Goal: Information Seeking & Learning: Learn about a topic

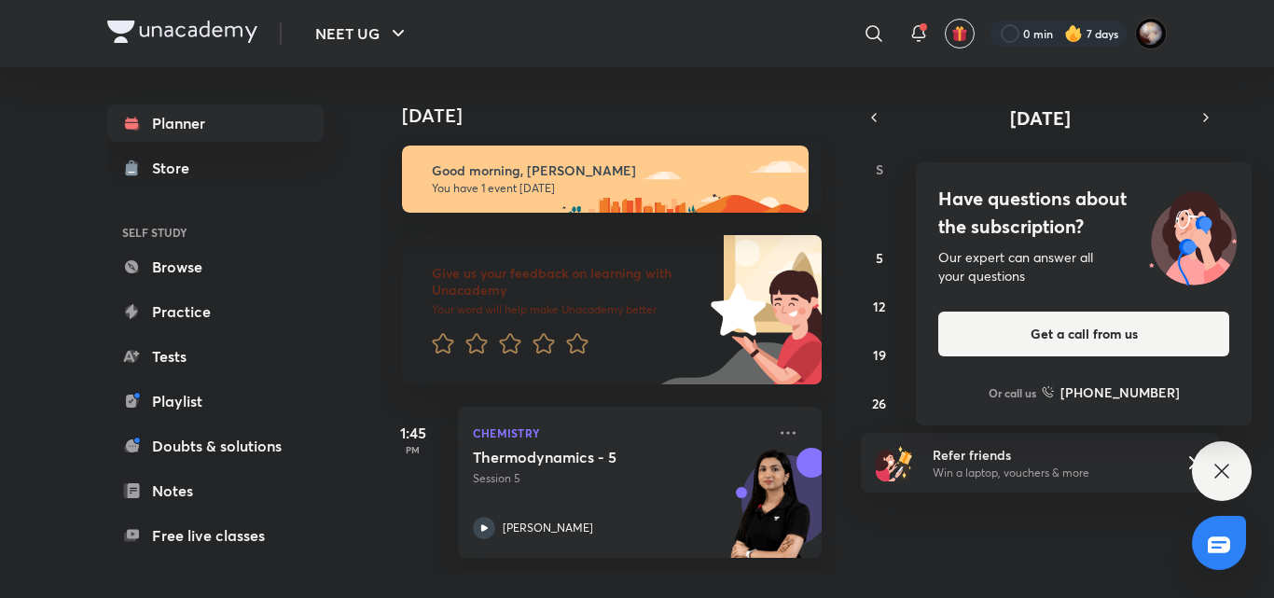
click at [1215, 473] on icon at bounding box center [1222, 471] width 22 height 22
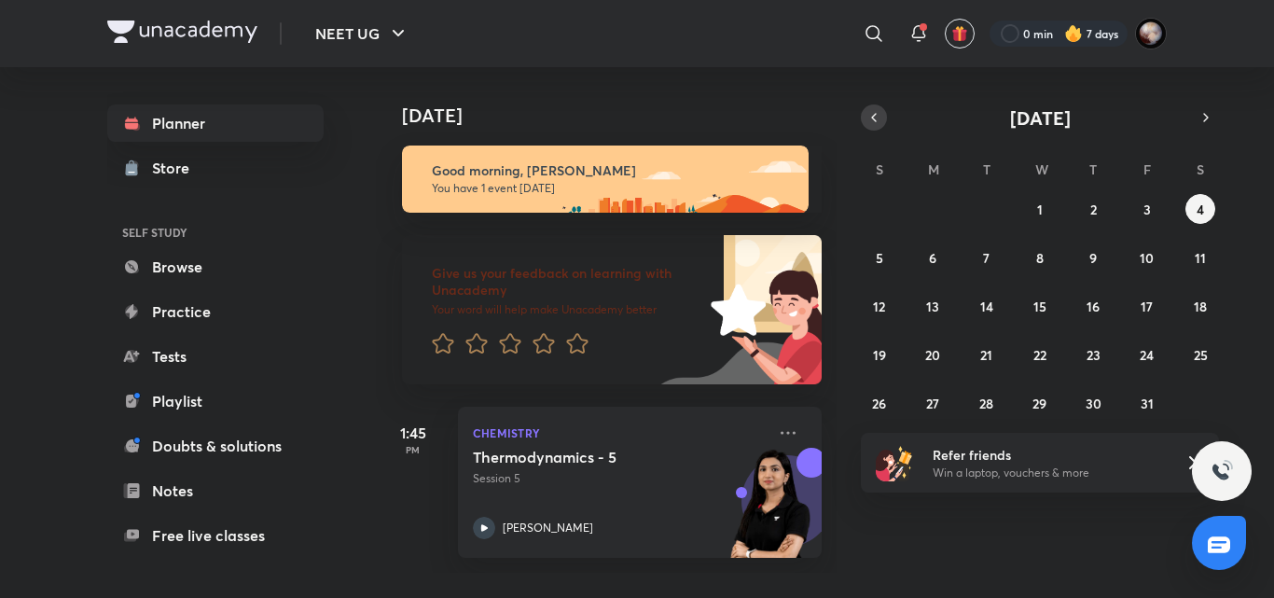
click at [878, 126] on button "button" at bounding box center [874, 117] width 26 height 26
click at [1200, 125] on icon "button" at bounding box center [1206, 117] width 15 height 17
click at [1053, 214] on button "1" at bounding box center [1040, 209] width 30 height 30
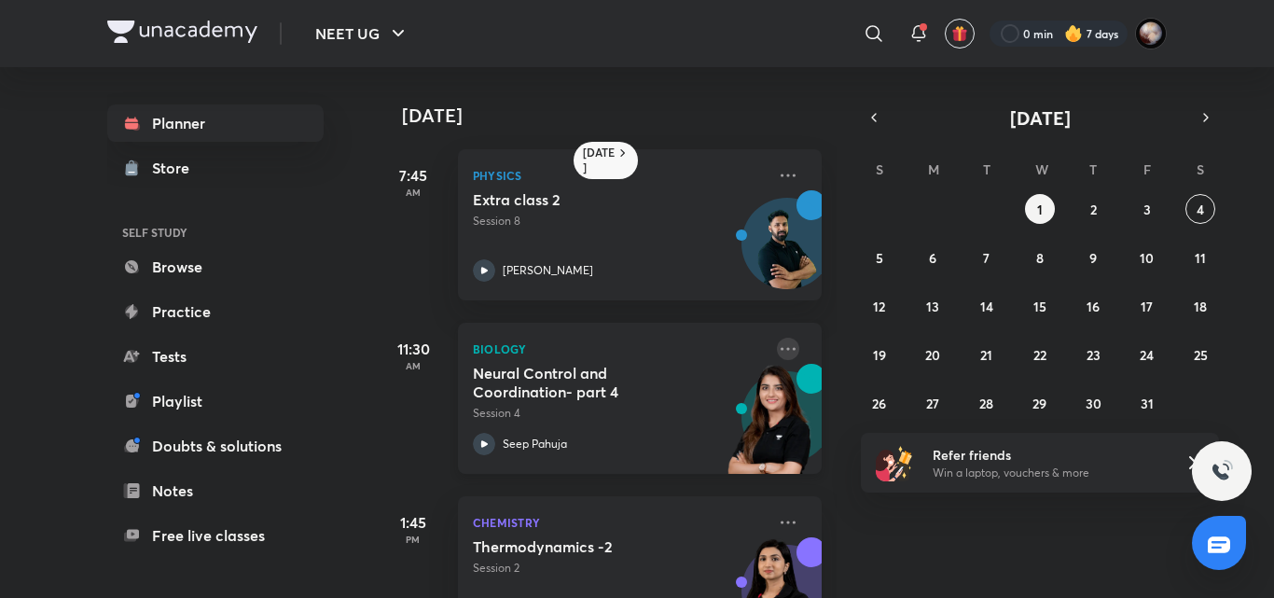
click at [777, 348] on icon at bounding box center [788, 349] width 22 height 22
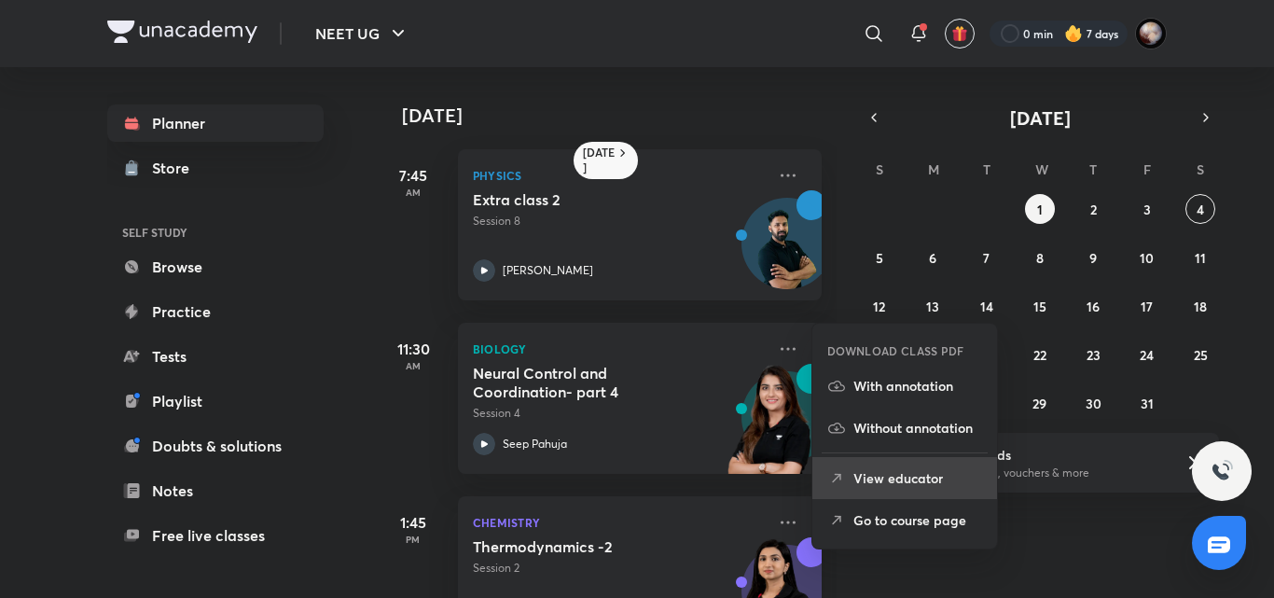
click at [885, 474] on p "View educator" at bounding box center [918, 478] width 129 height 20
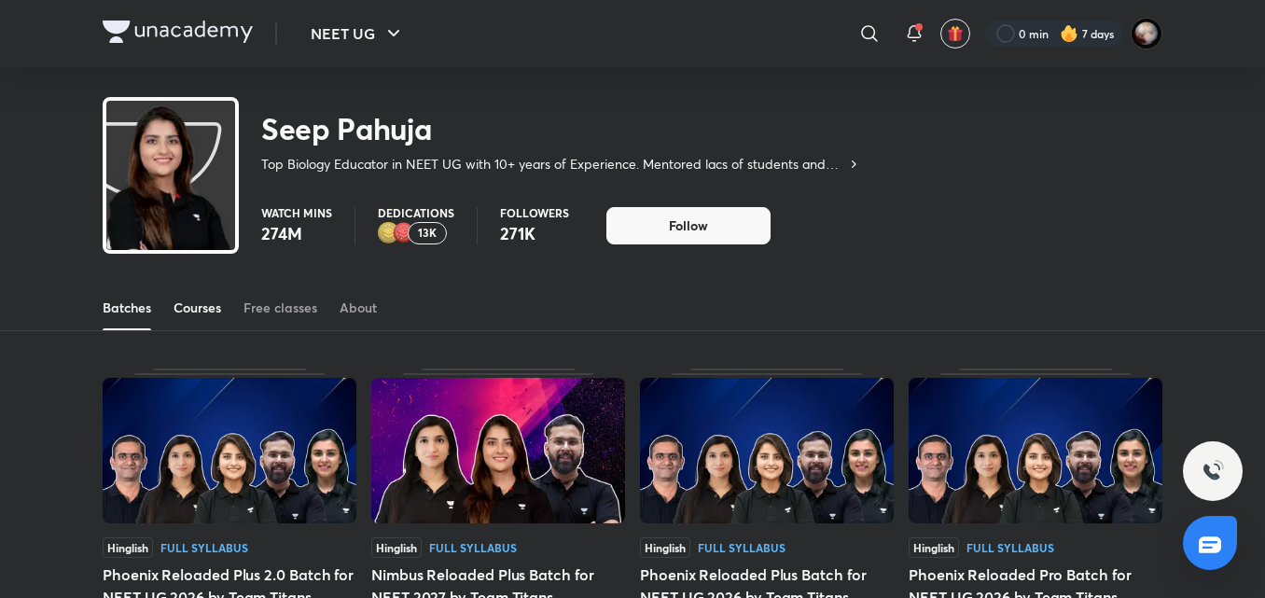
click at [220, 308] on div "Courses" at bounding box center [198, 308] width 48 height 19
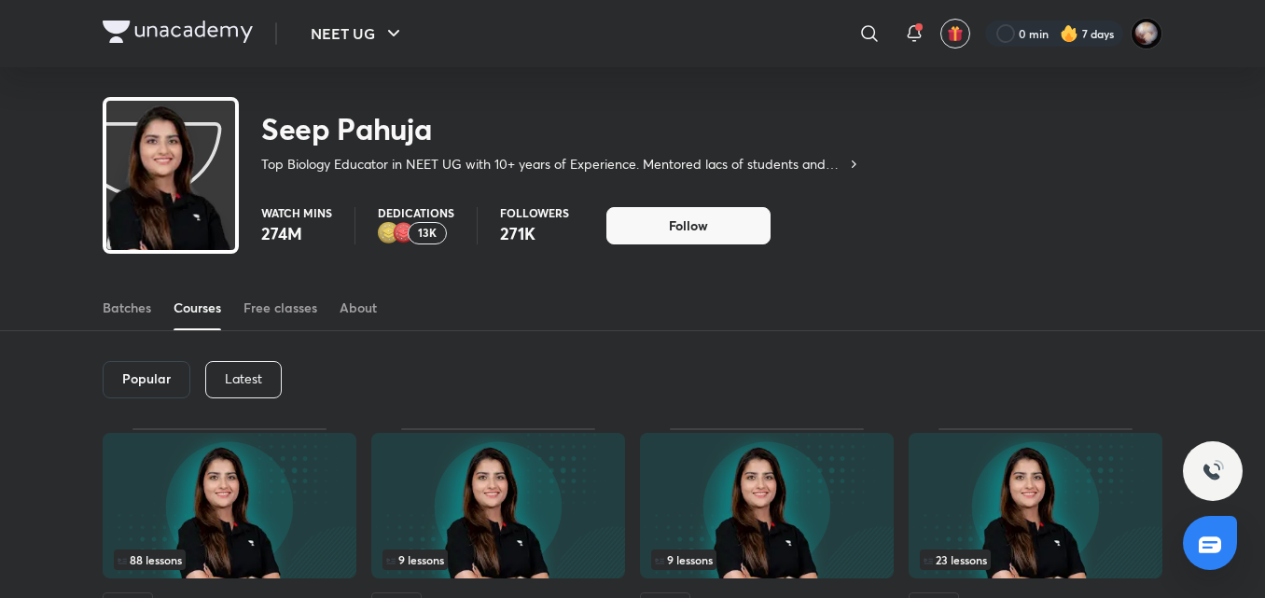
click at [244, 376] on p "Latest" at bounding box center [243, 378] width 37 height 15
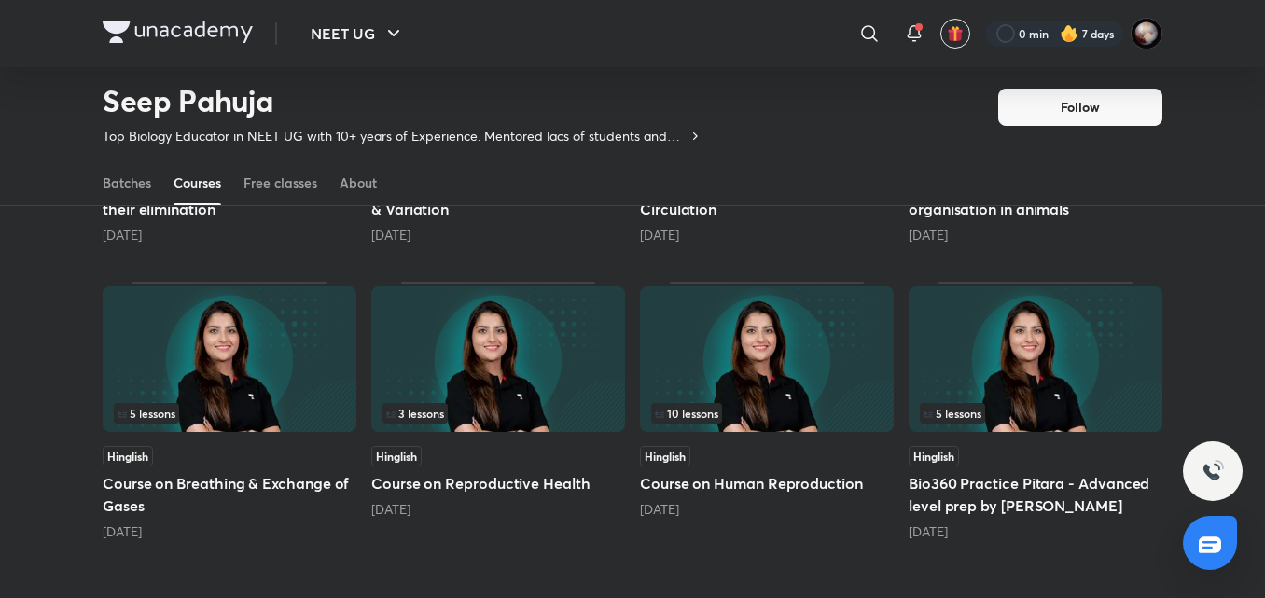
scroll to position [714, 0]
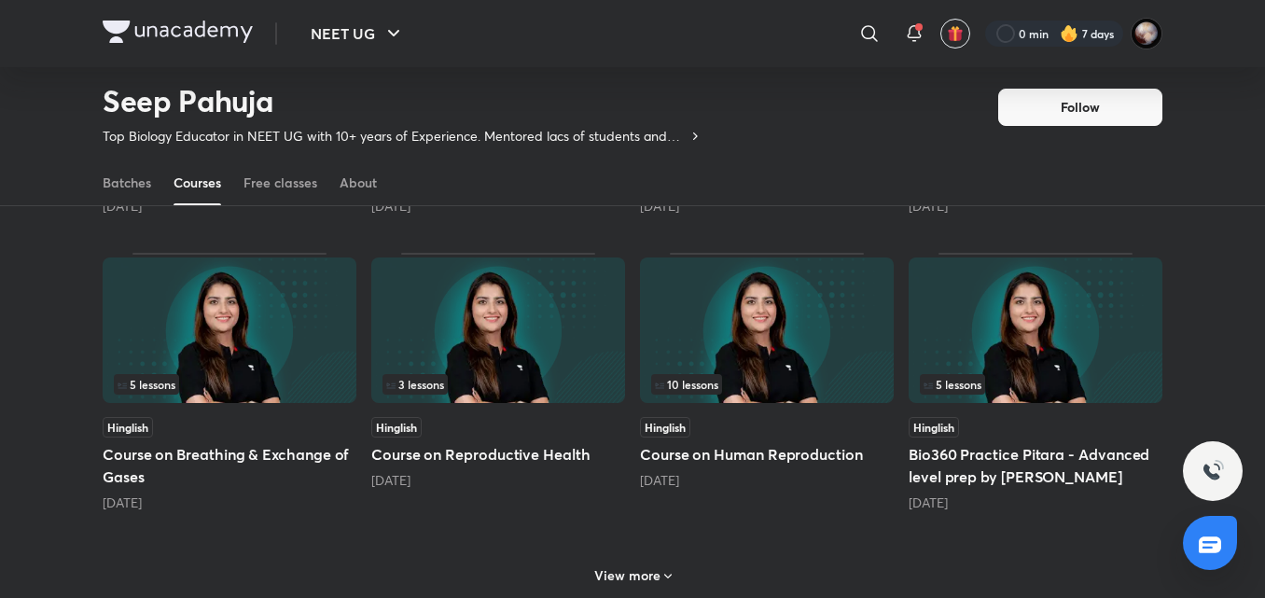
click at [790, 471] on div "[DATE]" at bounding box center [767, 480] width 254 height 19
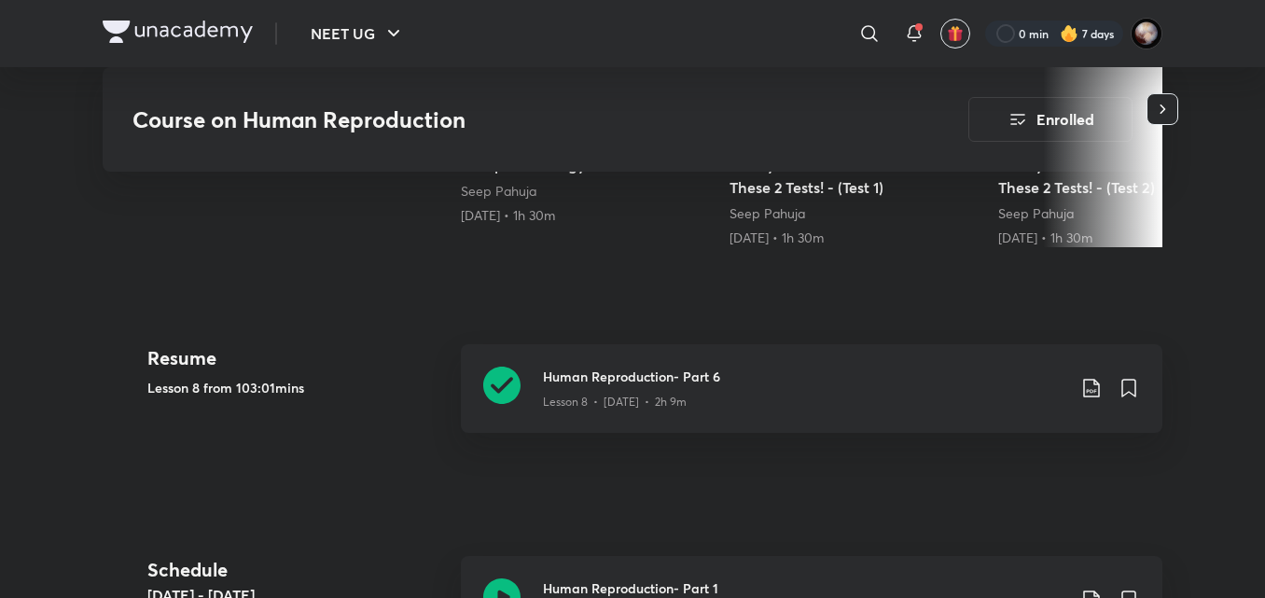
scroll to position [729, 0]
click at [509, 383] on icon at bounding box center [501, 384] width 37 height 37
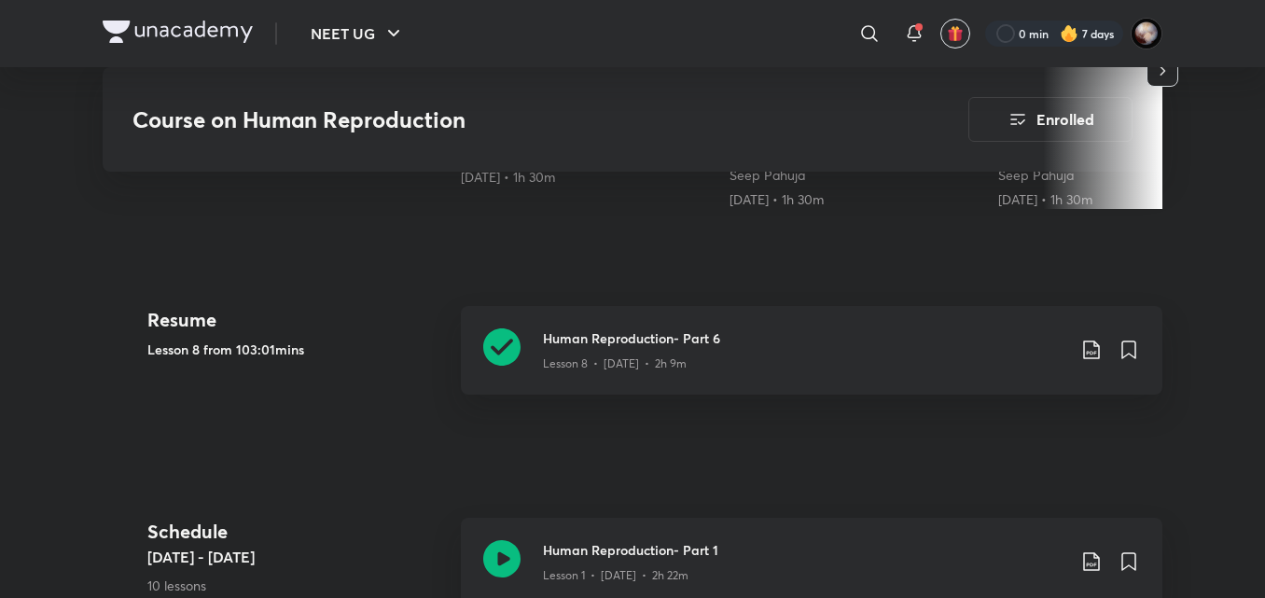
scroll to position [729, 0]
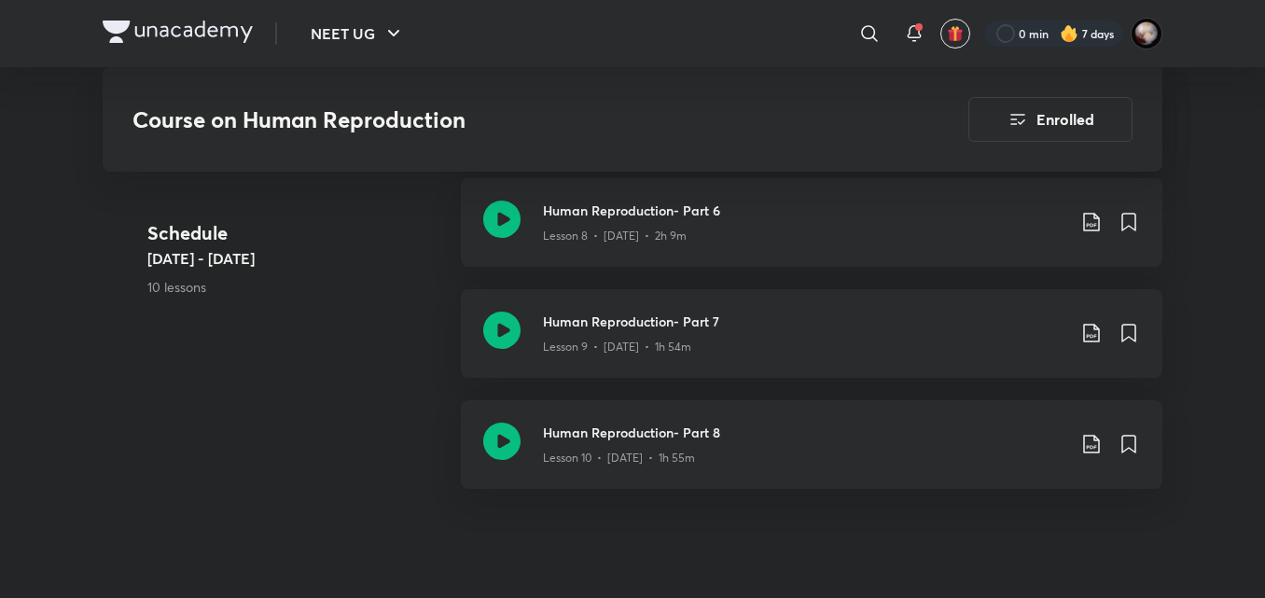
scroll to position [1901, 0]
click at [496, 331] on icon at bounding box center [501, 331] width 37 height 37
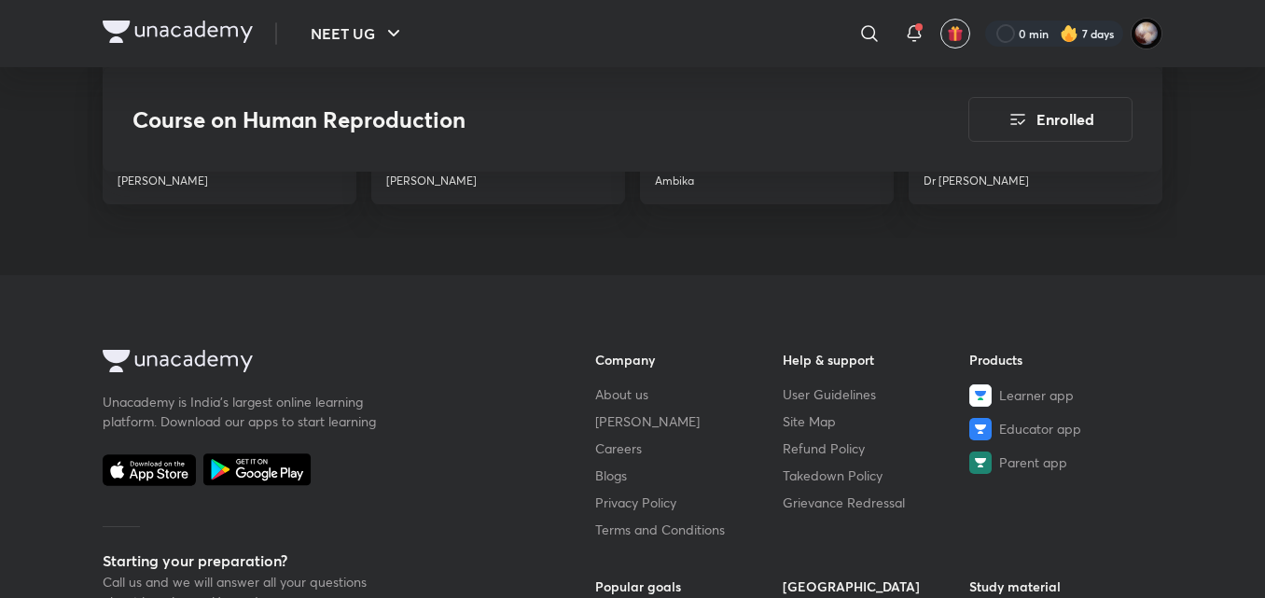
scroll to position [2646, 0]
